Goal: Information Seeking & Learning: Learn about a topic

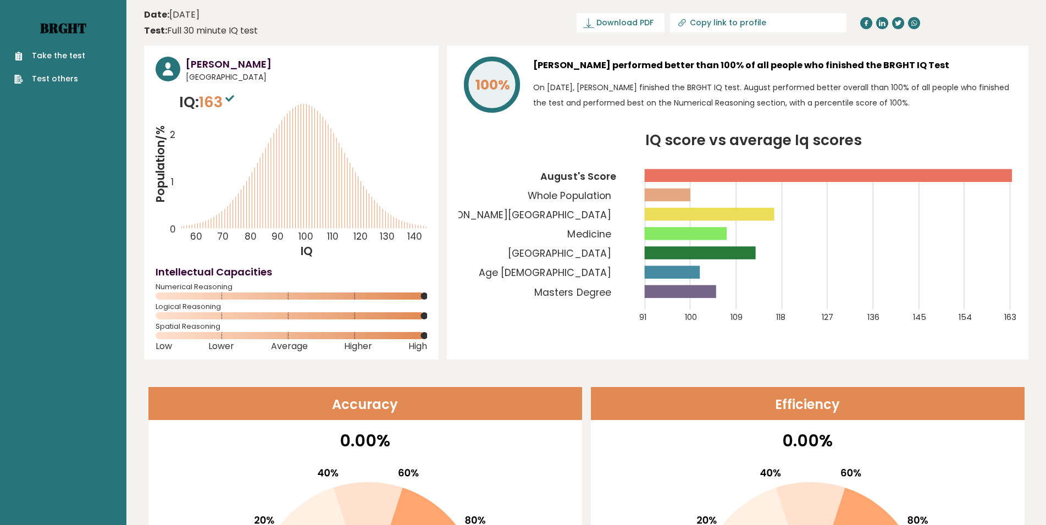
click at [56, 32] on link "Brght" at bounding box center [63, 28] width 46 height 18
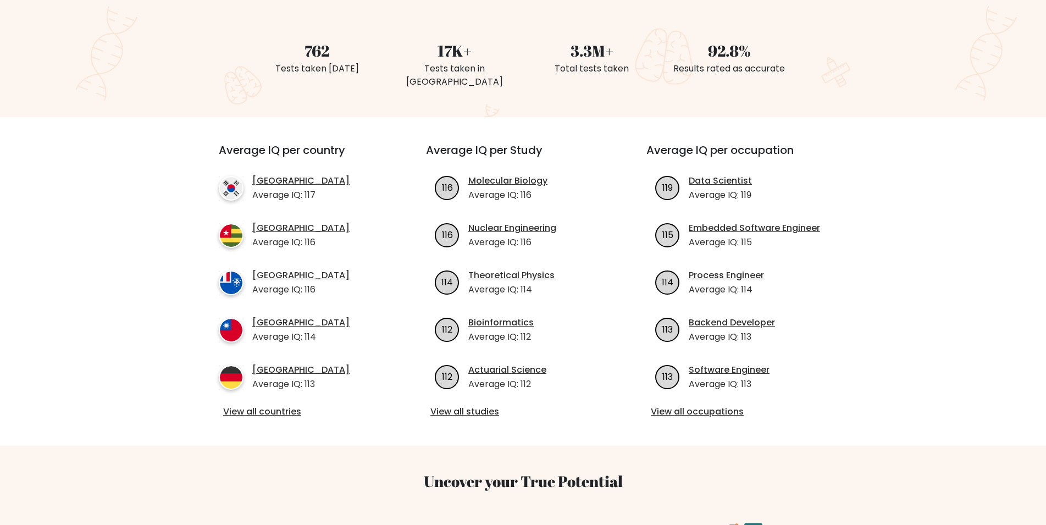
scroll to position [309, 0]
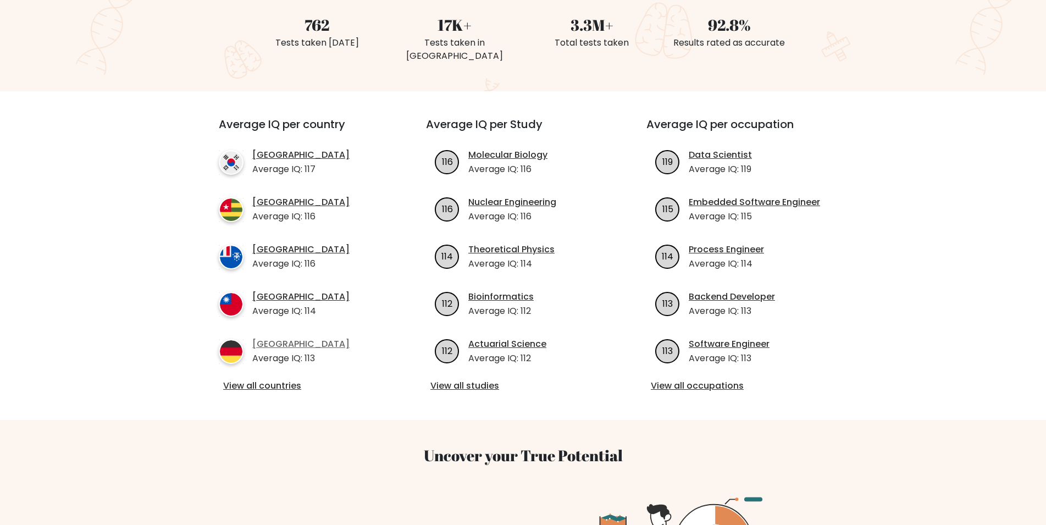
click at [266, 337] on link "Germany" at bounding box center [300, 343] width 97 height 13
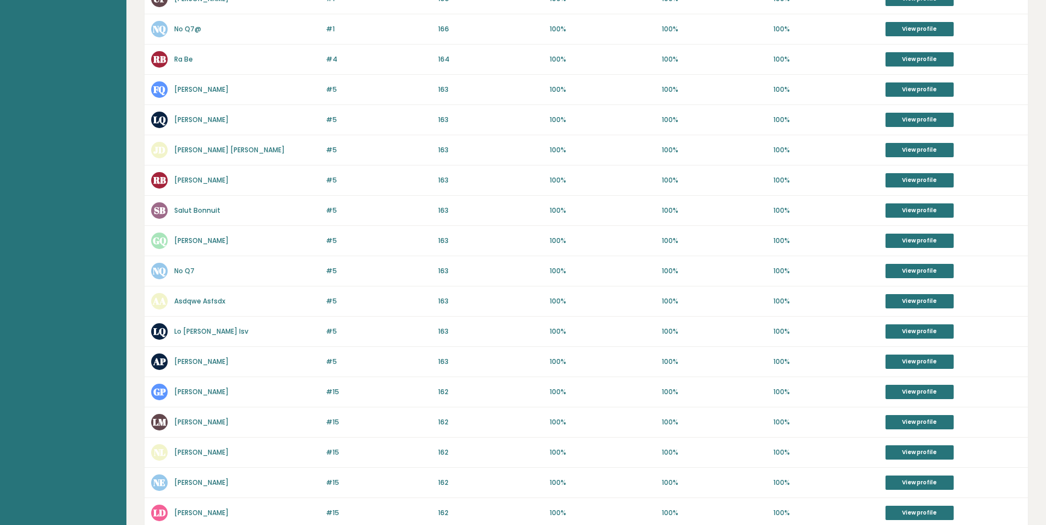
scroll to position [308, 0]
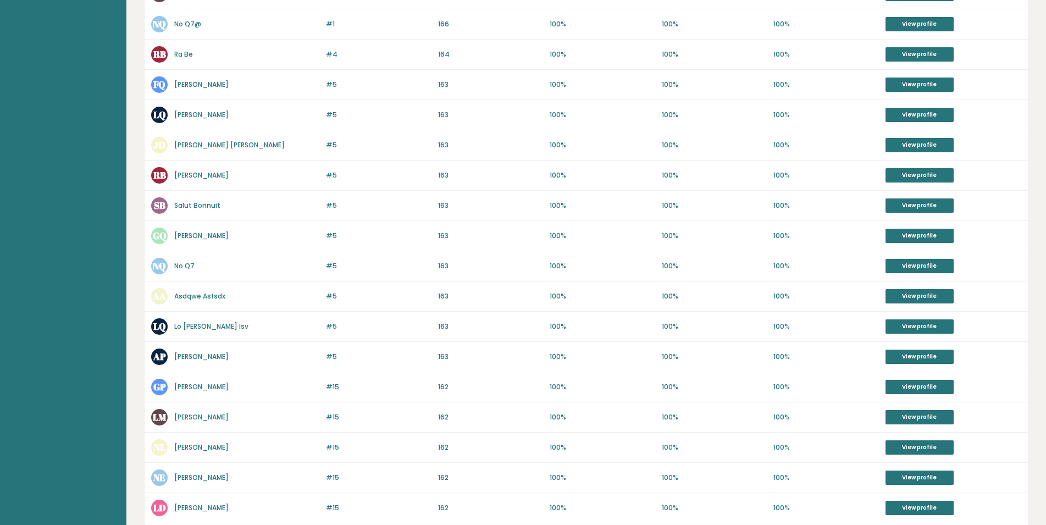
click at [212, 357] on link "August Pfeiffer" at bounding box center [201, 356] width 54 height 9
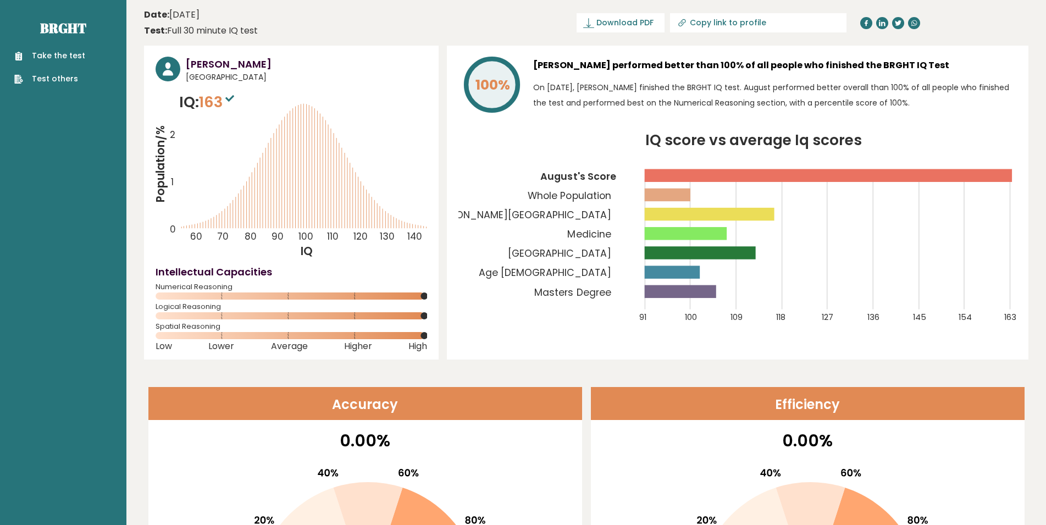
click at [660, 289] on rect at bounding box center [680, 291] width 71 height 13
click at [611, 237] on tspan "Medicine" at bounding box center [589, 234] width 43 height 13
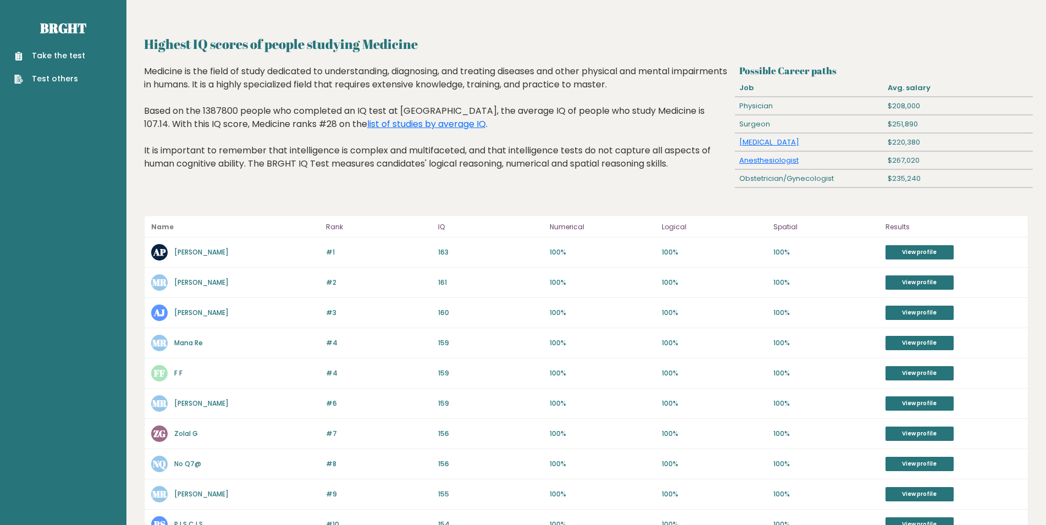
click at [195, 252] on link "[PERSON_NAME]" at bounding box center [201, 251] width 54 height 9
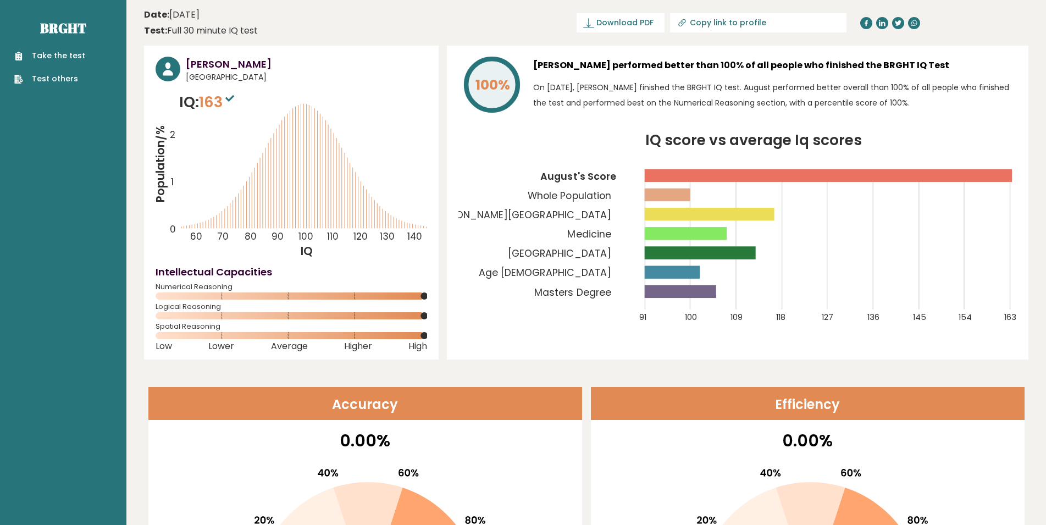
click at [601, 214] on tspan "[PERSON_NAME][GEOGRAPHIC_DATA]" at bounding box center [520, 214] width 181 height 13
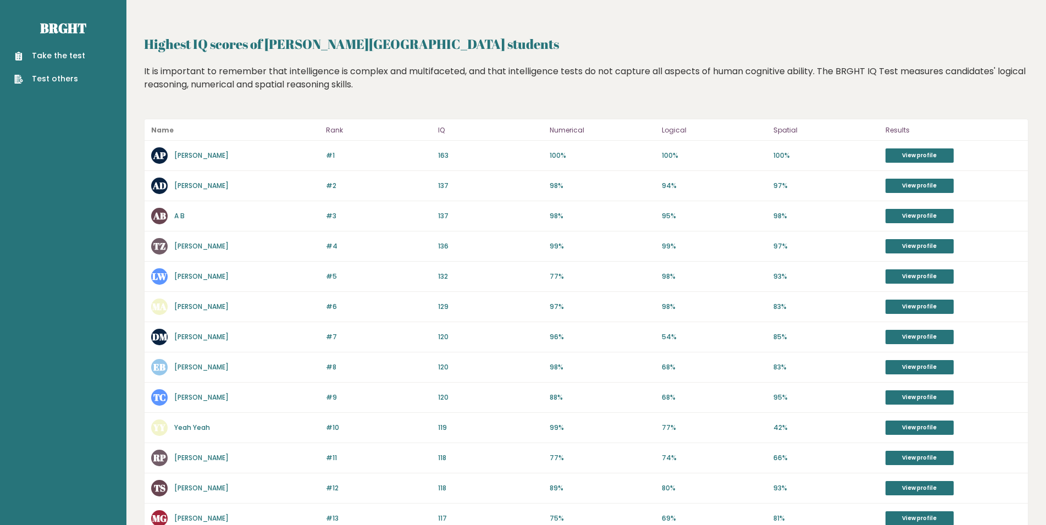
click at [206, 187] on link "Albus Dumbledore" at bounding box center [201, 185] width 54 height 9
